Goal: Obtain resource: Download file/media

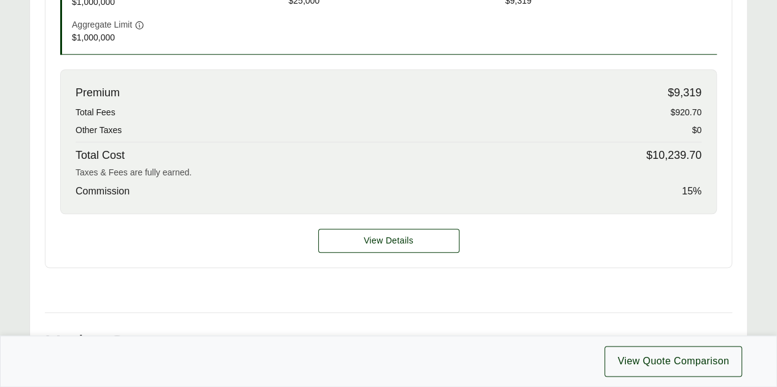
scroll to position [534, 0]
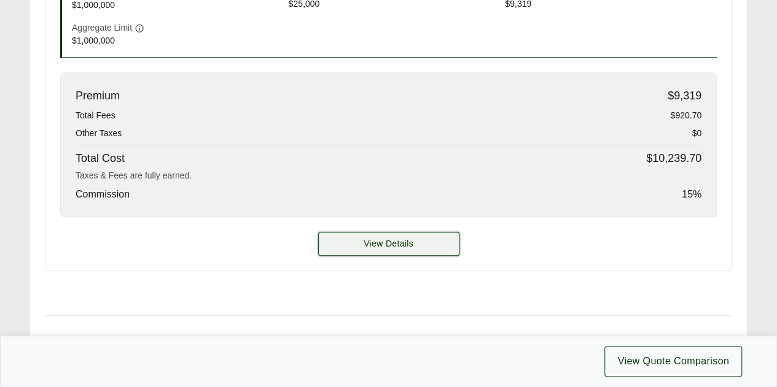
click at [393, 251] on button "View Details" at bounding box center [388, 244] width 141 height 24
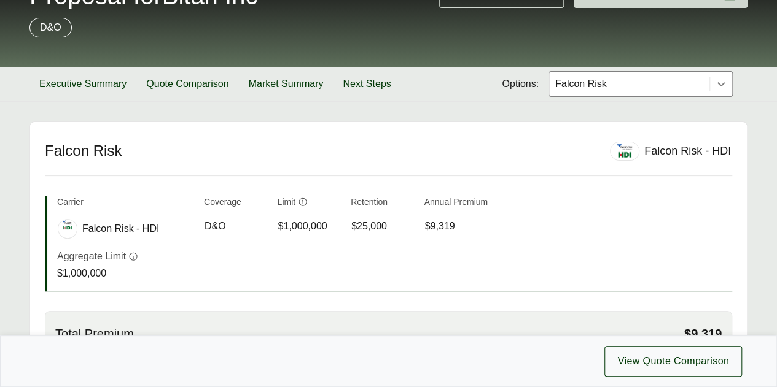
scroll to position [76, 0]
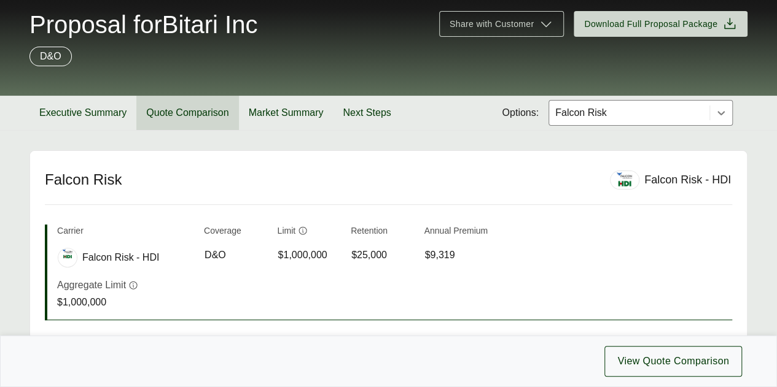
click at [191, 115] on button "Quote Comparison" at bounding box center [187, 113] width 102 height 34
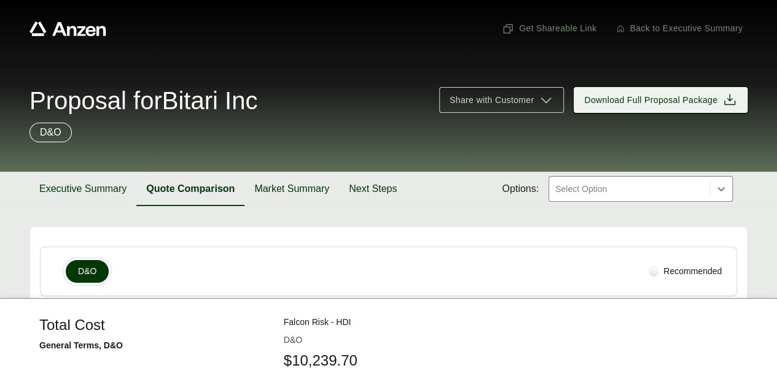
click at [681, 98] on span "Download Full Proposal Package" at bounding box center [650, 100] width 133 height 13
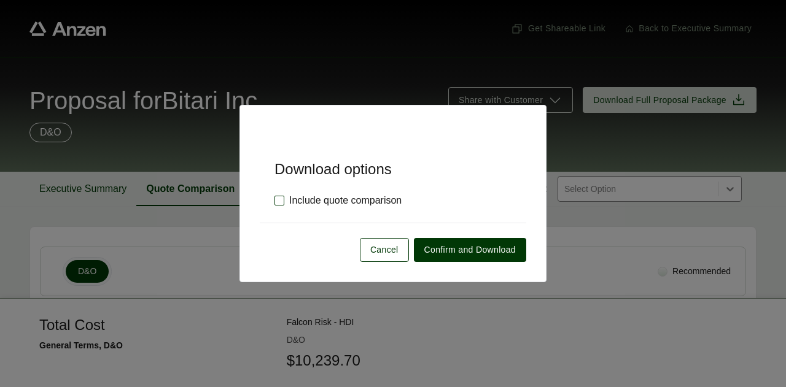
click at [352, 194] on label "Include quote comparison" at bounding box center [337, 200] width 127 height 15
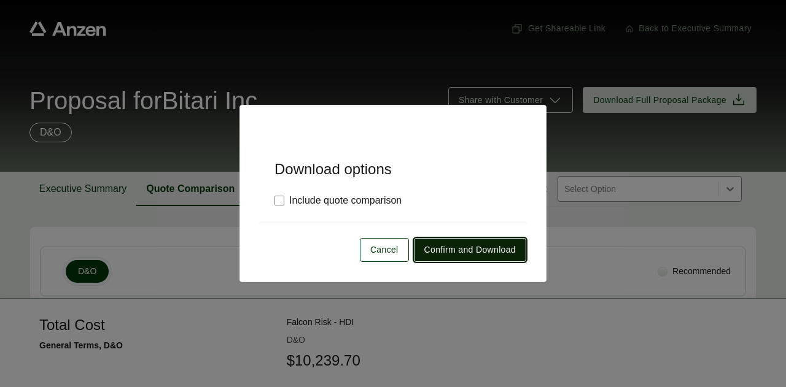
click at [488, 259] on button "Confirm and Download" at bounding box center [470, 250] width 112 height 24
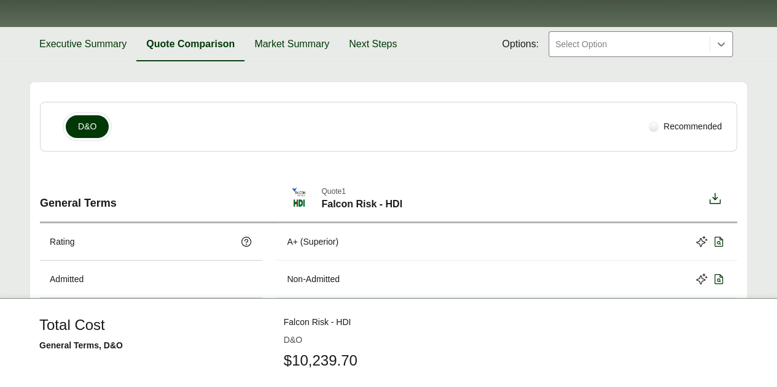
scroll to position [142, 0]
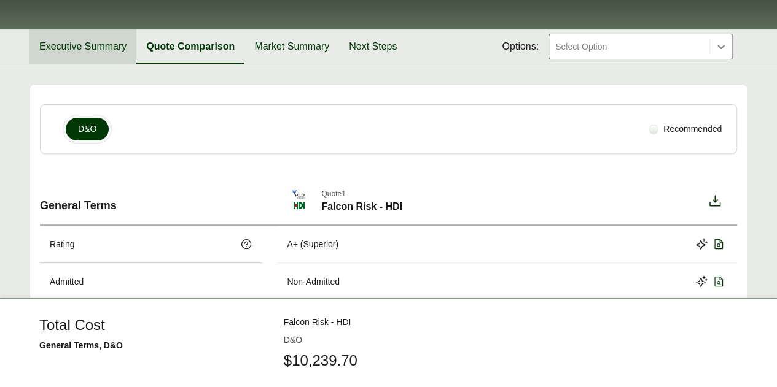
click at [99, 47] on button "Executive Summary" at bounding box center [82, 46] width 107 height 34
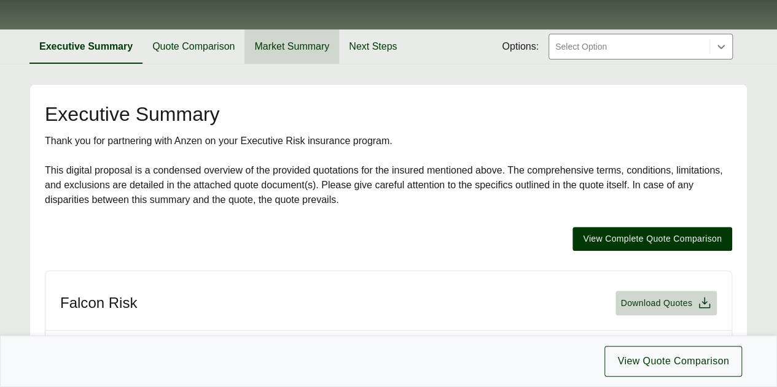
click at [269, 46] on button "Market Summary" at bounding box center [291, 46] width 95 height 34
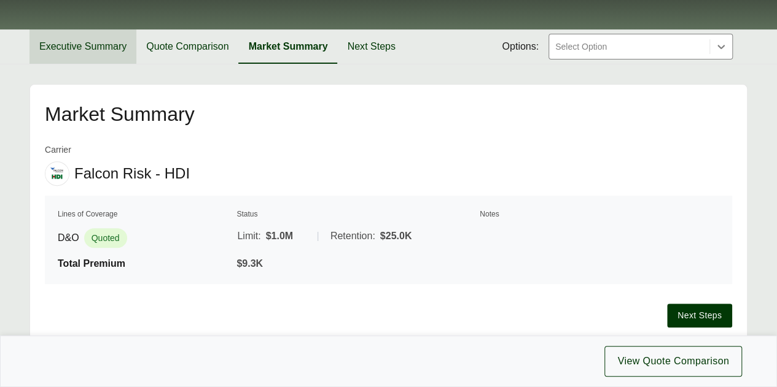
click at [108, 47] on button "Executive Summary" at bounding box center [82, 46] width 107 height 34
